Goal: Complete application form: Complete application form

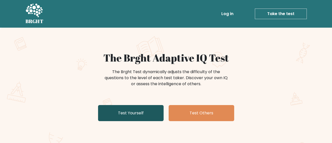
click at [138, 109] on link "Test Yourself" at bounding box center [130, 113] width 65 height 16
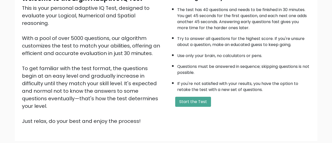
scroll to position [87, 0]
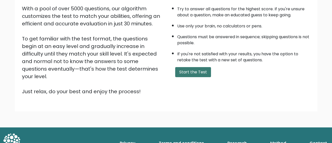
click at [192, 73] on button "Start the Test" at bounding box center [193, 72] width 36 height 10
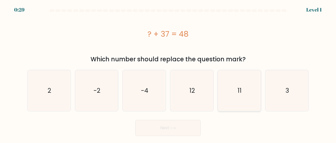
click at [231, 92] on icon "11" at bounding box center [238, 90] width 41 height 41
click at [168, 73] on input "e. 11" at bounding box center [168, 72] width 0 height 1
radio input "true"
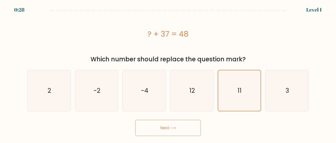
click at [178, 122] on button "Next" at bounding box center [167, 128] width 65 height 16
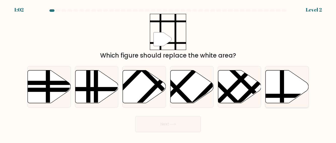
click at [277, 93] on icon at bounding box center [286, 86] width 43 height 33
click at [168, 73] on input "f." at bounding box center [168, 72] width 0 height 1
radio input "true"
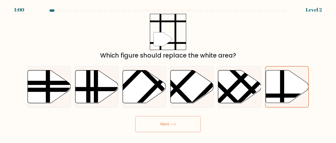
click at [175, 119] on button "Next" at bounding box center [167, 124] width 65 height 16
click at [171, 126] on button "Next" at bounding box center [167, 124] width 65 height 16
click at [161, 134] on body "0:53 Level 2" at bounding box center [168, 71] width 336 height 143
click at [161, 124] on button "Next" at bounding box center [167, 124] width 65 height 16
click at [242, 81] on line at bounding box center [233, 85] width 45 height 45
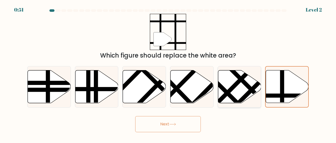
click at [168, 73] on input "e." at bounding box center [168, 72] width 0 height 1
radio input "true"
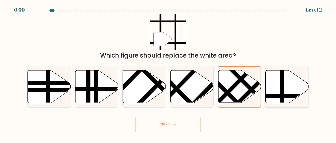
click at [282, 82] on line at bounding box center [282, 69] width 0 height 87
click at [168, 73] on input "f." at bounding box center [168, 72] width 0 height 1
radio input "true"
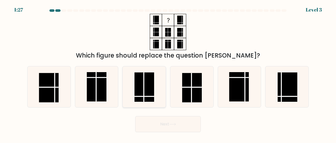
click at [148, 96] on rect at bounding box center [144, 87] width 20 height 29
click at [168, 73] on input "c." at bounding box center [168, 72] width 0 height 1
radio input "true"
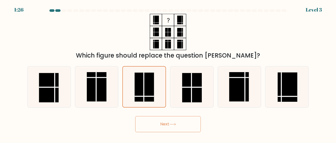
click at [159, 122] on button "Next" at bounding box center [167, 124] width 65 height 16
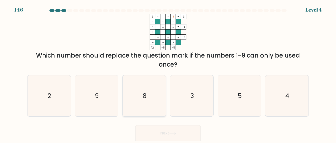
click at [146, 95] on icon "8" at bounding box center [143, 96] width 41 height 41
click at [168, 73] on input "c. 8" at bounding box center [168, 72] width 0 height 1
radio input "true"
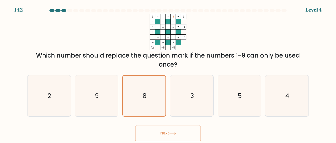
click at [166, 135] on button "Next" at bounding box center [167, 133] width 65 height 16
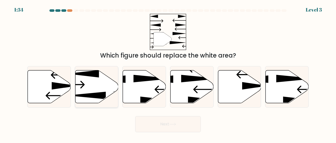
click at [91, 82] on icon at bounding box center [96, 86] width 43 height 33
click at [168, 73] on input "b." at bounding box center [168, 72] width 0 height 1
radio input "true"
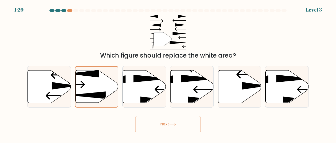
click at [154, 124] on button "Next" at bounding box center [167, 124] width 65 height 16
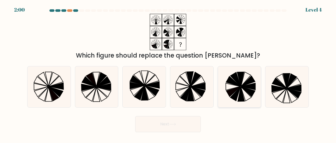
click at [246, 88] on icon at bounding box center [248, 86] width 14 height 7
click at [168, 73] on input "e." at bounding box center [168, 72] width 0 height 1
radio input "true"
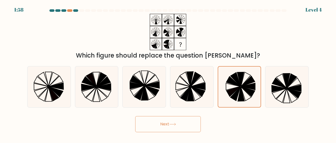
click at [192, 126] on button "Next" at bounding box center [167, 124] width 65 height 16
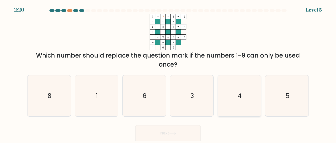
click at [229, 85] on icon "4" at bounding box center [238, 96] width 41 height 41
click at [168, 73] on input "e. 4" at bounding box center [168, 72] width 0 height 1
radio input "true"
click at [152, 137] on button "Next" at bounding box center [167, 133] width 65 height 16
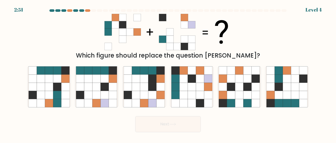
click at [280, 28] on div "Which figure should replace the question mark?" at bounding box center [167, 37] width 287 height 46
click at [268, 29] on div "Which figure should replace the question mark?" at bounding box center [167, 37] width 287 height 46
click at [185, 80] on icon at bounding box center [183, 79] width 8 height 8
click at [168, 73] on input "d." at bounding box center [168, 72] width 0 height 1
radio input "true"
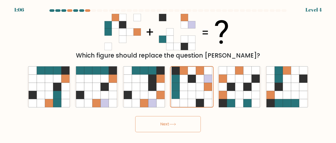
click at [156, 123] on button "Next" at bounding box center [167, 124] width 65 height 16
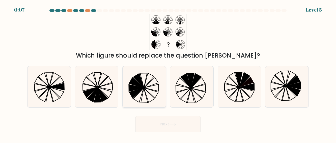
click at [143, 101] on icon at bounding box center [143, 86] width 41 height 41
click at [168, 73] on input "c." at bounding box center [168, 72] width 0 height 1
radio input "true"
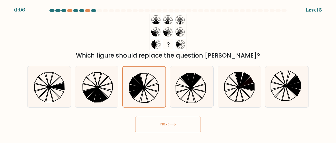
click at [177, 122] on button "Next" at bounding box center [167, 124] width 65 height 16
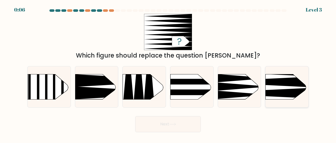
click at [277, 90] on icon at bounding box center [256, 93] width 112 height 11
click at [168, 73] on input "f." at bounding box center [168, 72] width 0 height 1
radio input "true"
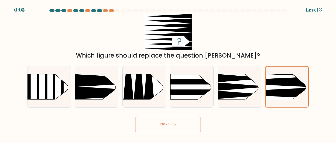
click at [155, 129] on button "Next" at bounding box center [167, 124] width 65 height 16
